Goal: Task Accomplishment & Management: Use online tool/utility

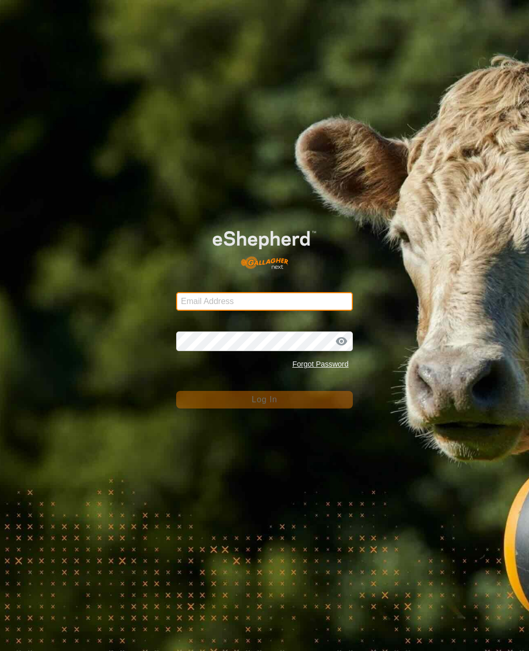
click at [300, 292] on input "Email Address" at bounding box center [264, 301] width 176 height 19
type input "anthony.thexton7@outlook.com"
click at [264, 399] on button "Log In" at bounding box center [264, 400] width 176 height 18
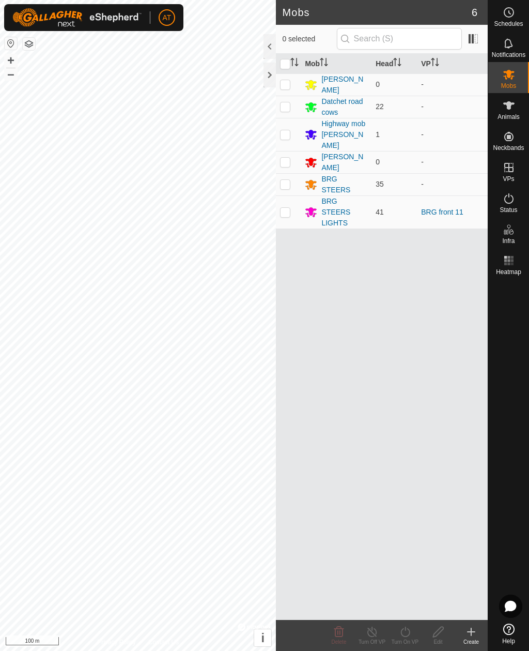
click at [290, 204] on td at bounding box center [288, 211] width 25 height 33
checkbox input "true"
click at [406, 631] on icon at bounding box center [405, 631] width 13 height 12
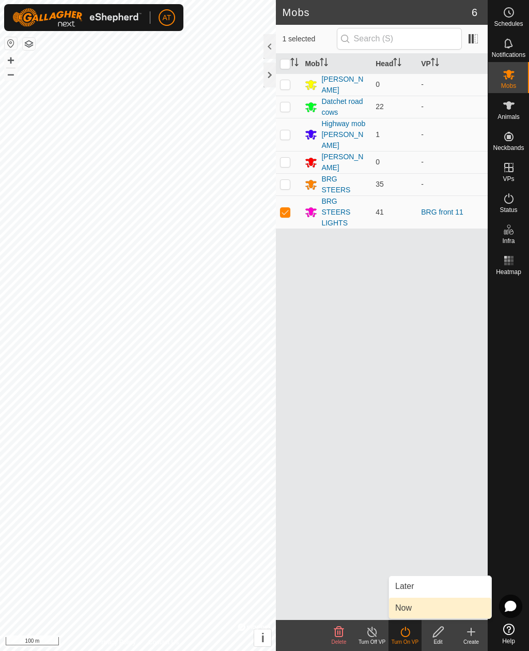
click at [430, 607] on link "Now" at bounding box center [440, 607] width 102 height 21
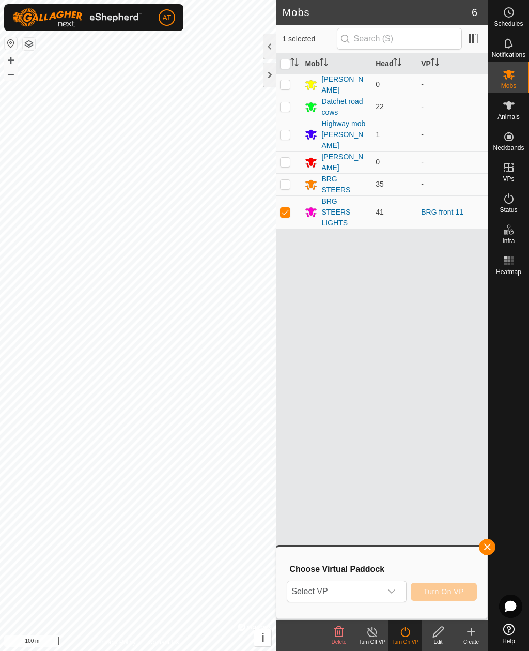
click at [389, 592] on icon "dropdown trigger" at bounding box center [392, 591] width 8 height 8
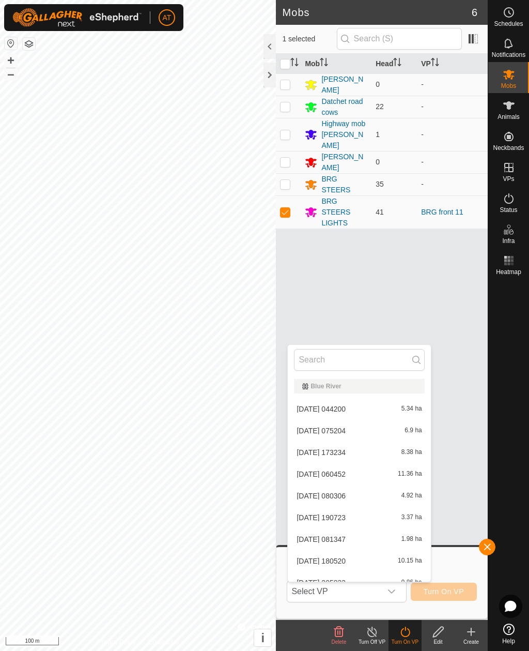
click at [438, 378] on div "Mob Head VP [PERSON_NAME] 0 - Datchet road cows 22 - Highway mob [PERSON_NAME] …" at bounding box center [382, 337] width 212 height 566
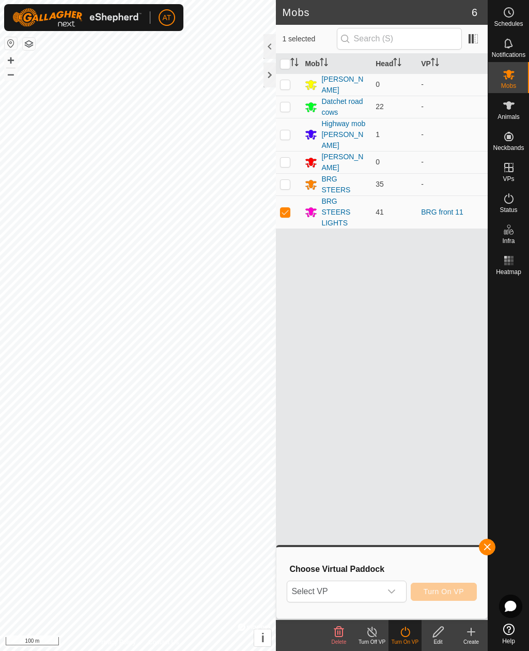
click at [395, 592] on icon "dropdown trigger" at bounding box center [392, 591] width 8 height 8
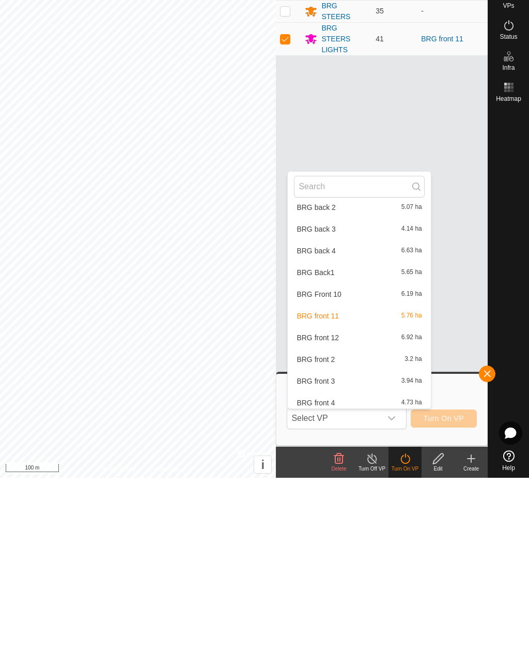
scroll to position [375, 0]
click at [333, 464] on span "BRG Front 10" at bounding box center [319, 467] width 44 height 7
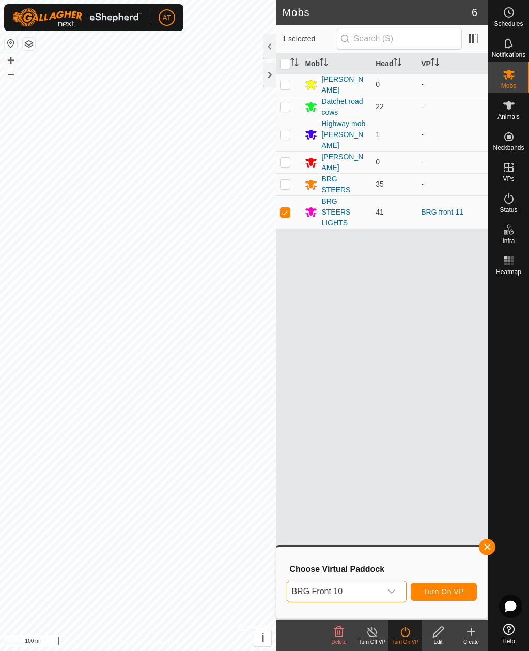
click at [398, 592] on div "dropdown trigger" at bounding box center [391, 591] width 21 height 21
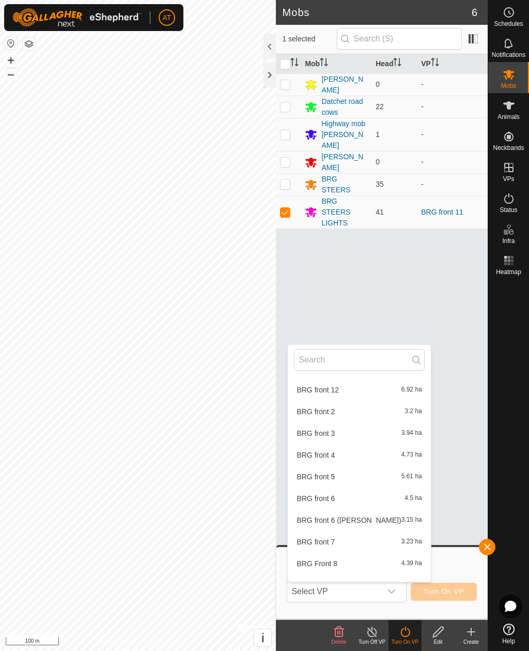
scroll to position [495, 0]
click at [357, 391] on div "BRG front 12 6.92 ha" at bounding box center [359, 391] width 130 height 12
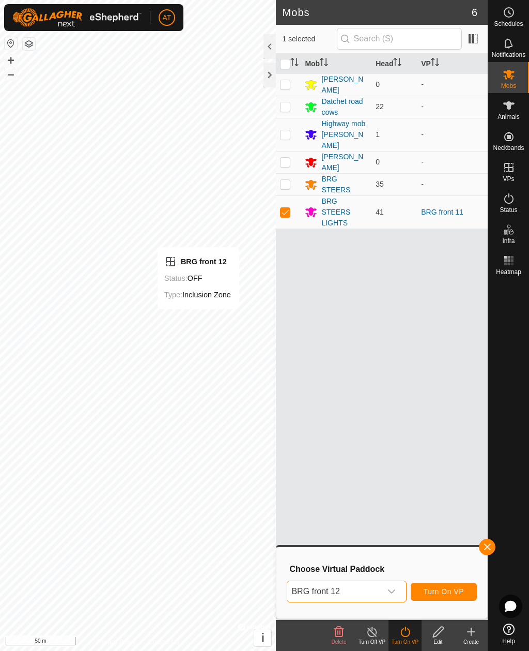
click at [420, 342] on div "Mob Head VP [PERSON_NAME] 0 - Datchet road cows 22 - Highway mob [PERSON_NAME] …" at bounding box center [382, 337] width 212 height 566
click at [489, 546] on span "button" at bounding box center [487, 547] width 8 height 8
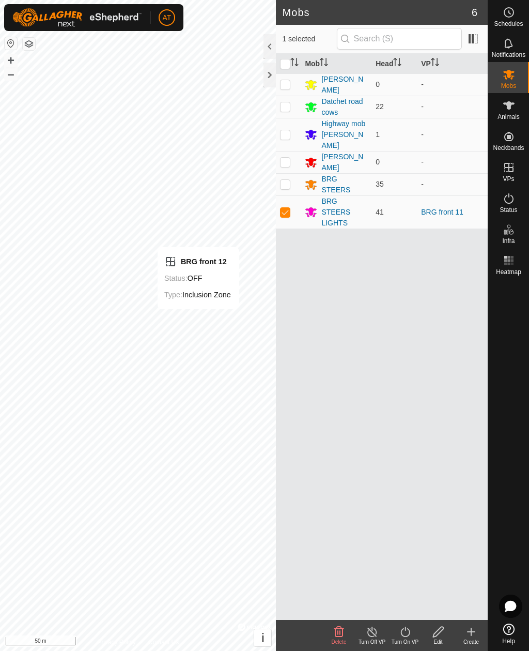
click at [404, 632] on icon at bounding box center [405, 631] width 13 height 12
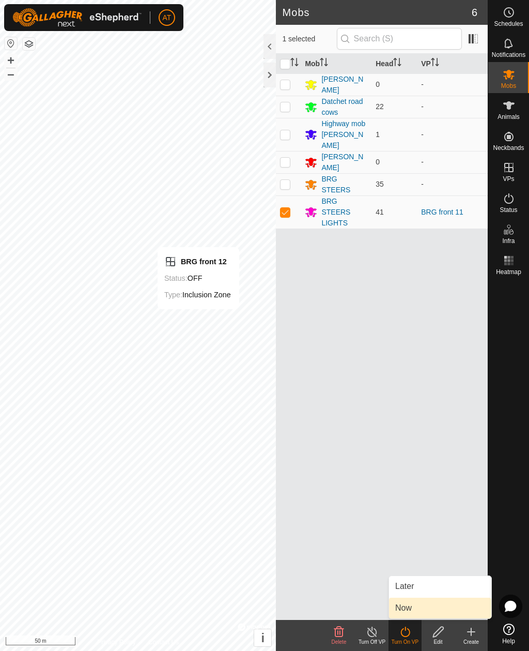
click at [420, 607] on link "Now" at bounding box center [440, 607] width 102 height 21
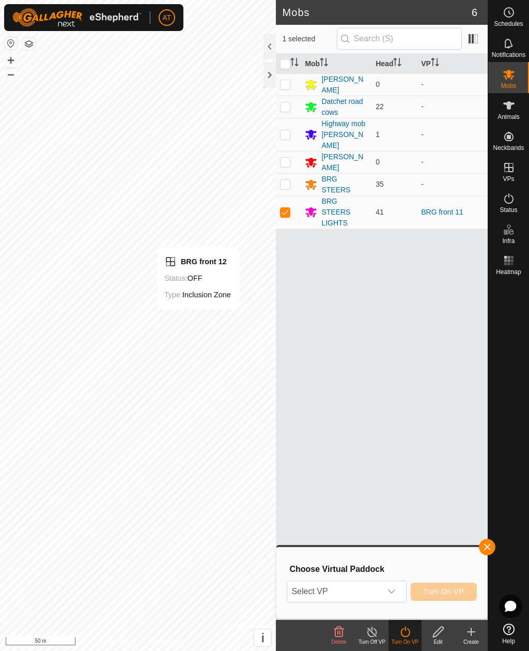
click at [398, 587] on div "dropdown trigger" at bounding box center [391, 591] width 21 height 21
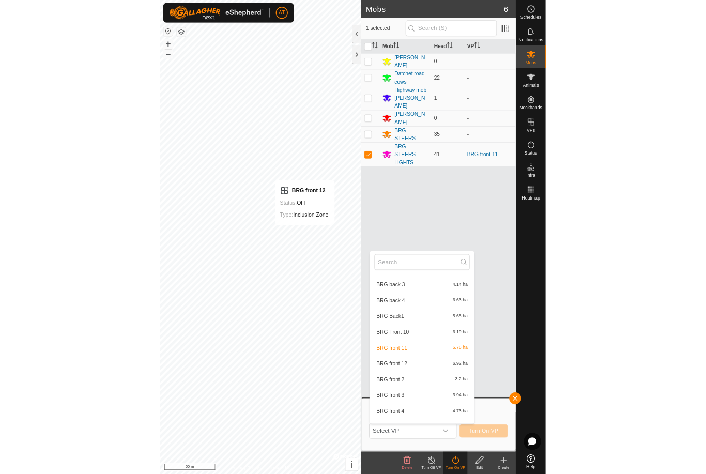
scroll to position [388, 0]
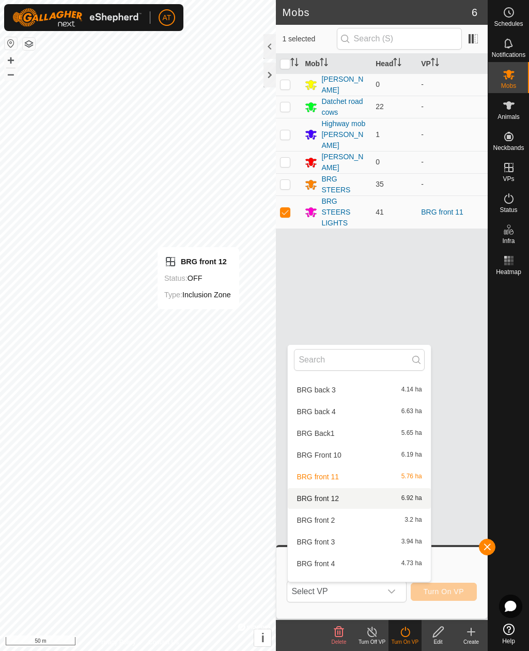
click at [344, 498] on div "BRG front 12 6.92 ha" at bounding box center [359, 498] width 130 height 12
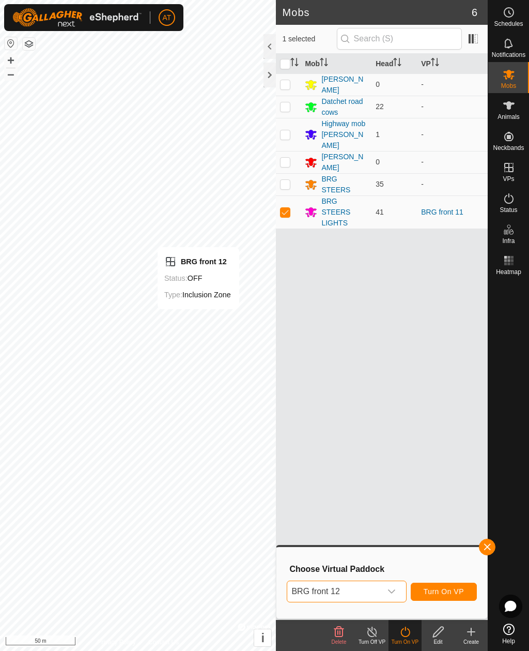
click at [445, 589] on span "Turn On VP" at bounding box center [444, 591] width 40 height 8
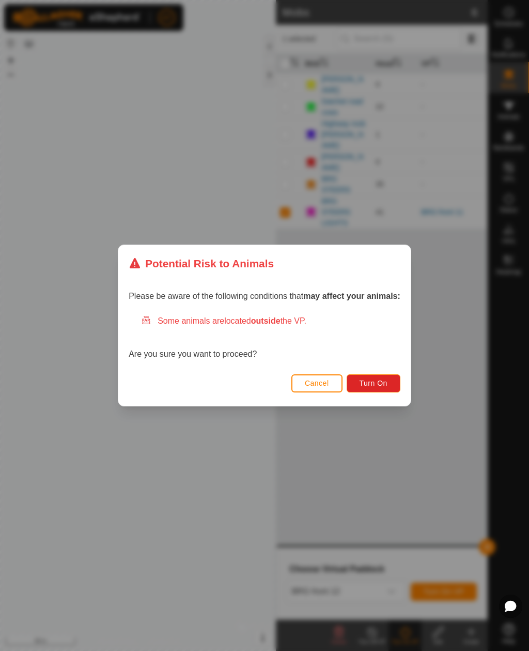
click at [381, 391] on button "Turn On" at bounding box center [374, 383] width 54 height 18
